Goal: Task Accomplishment & Management: Manage account settings

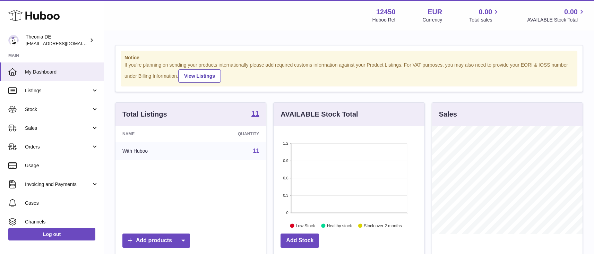
scroll to position [108, 151]
click at [53, 129] on span "Sales" at bounding box center [58, 128] width 66 height 7
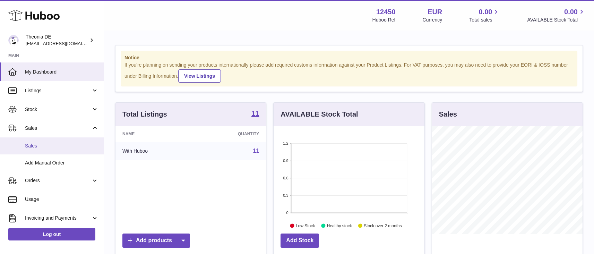
click at [61, 146] on span "Sales" at bounding box center [62, 146] width 74 height 7
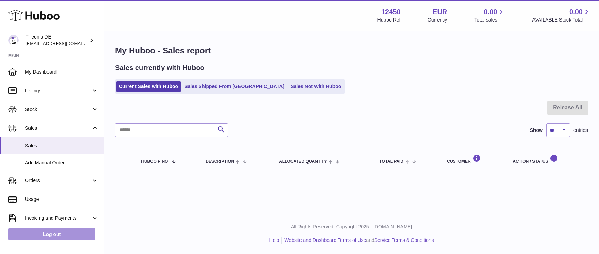
click at [48, 236] on link "Log out" at bounding box center [51, 234] width 87 height 12
